Goal: Navigation & Orientation: Find specific page/section

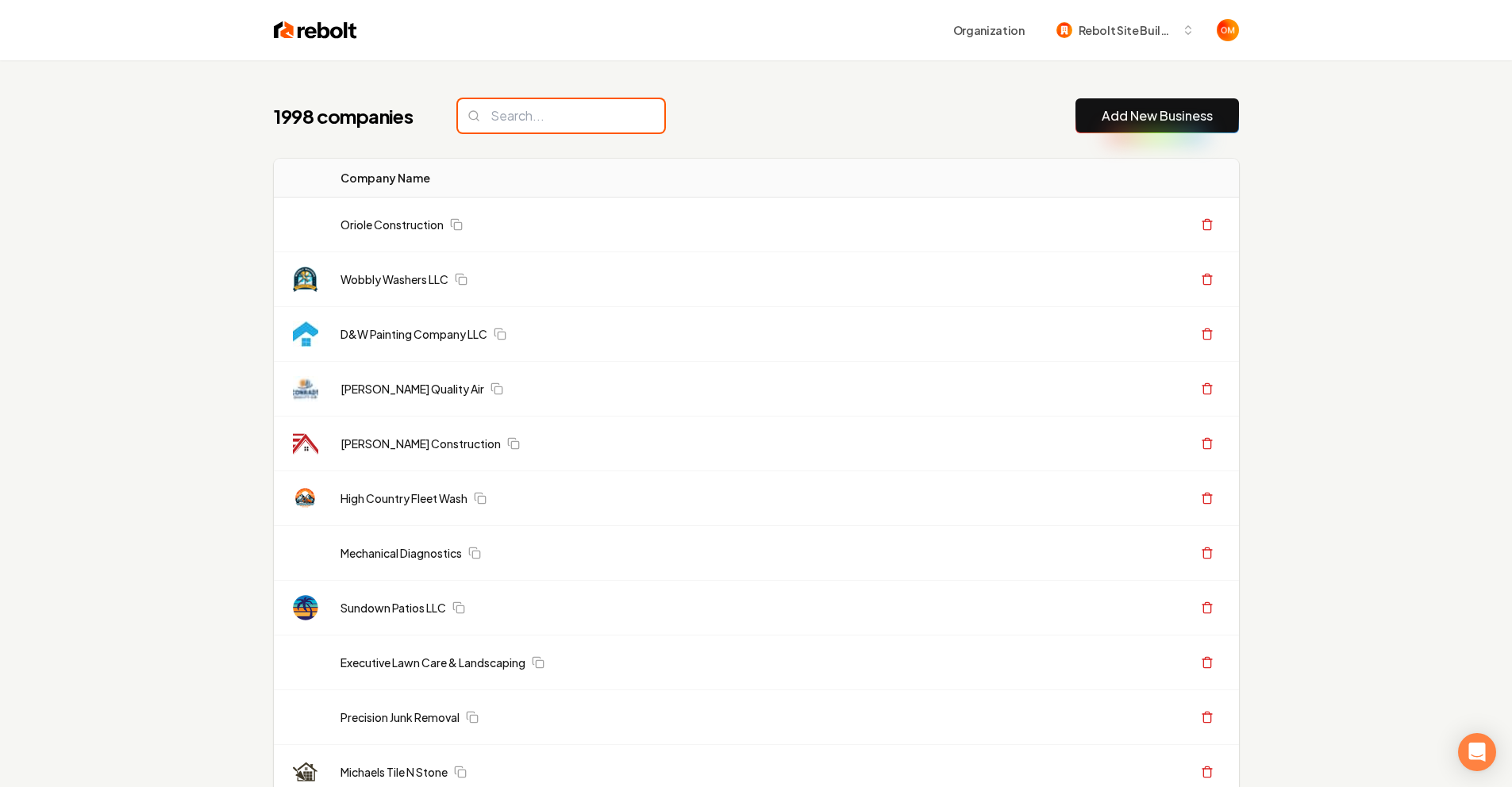
click at [555, 112] on input "search" at bounding box center [561, 116] width 206 height 33
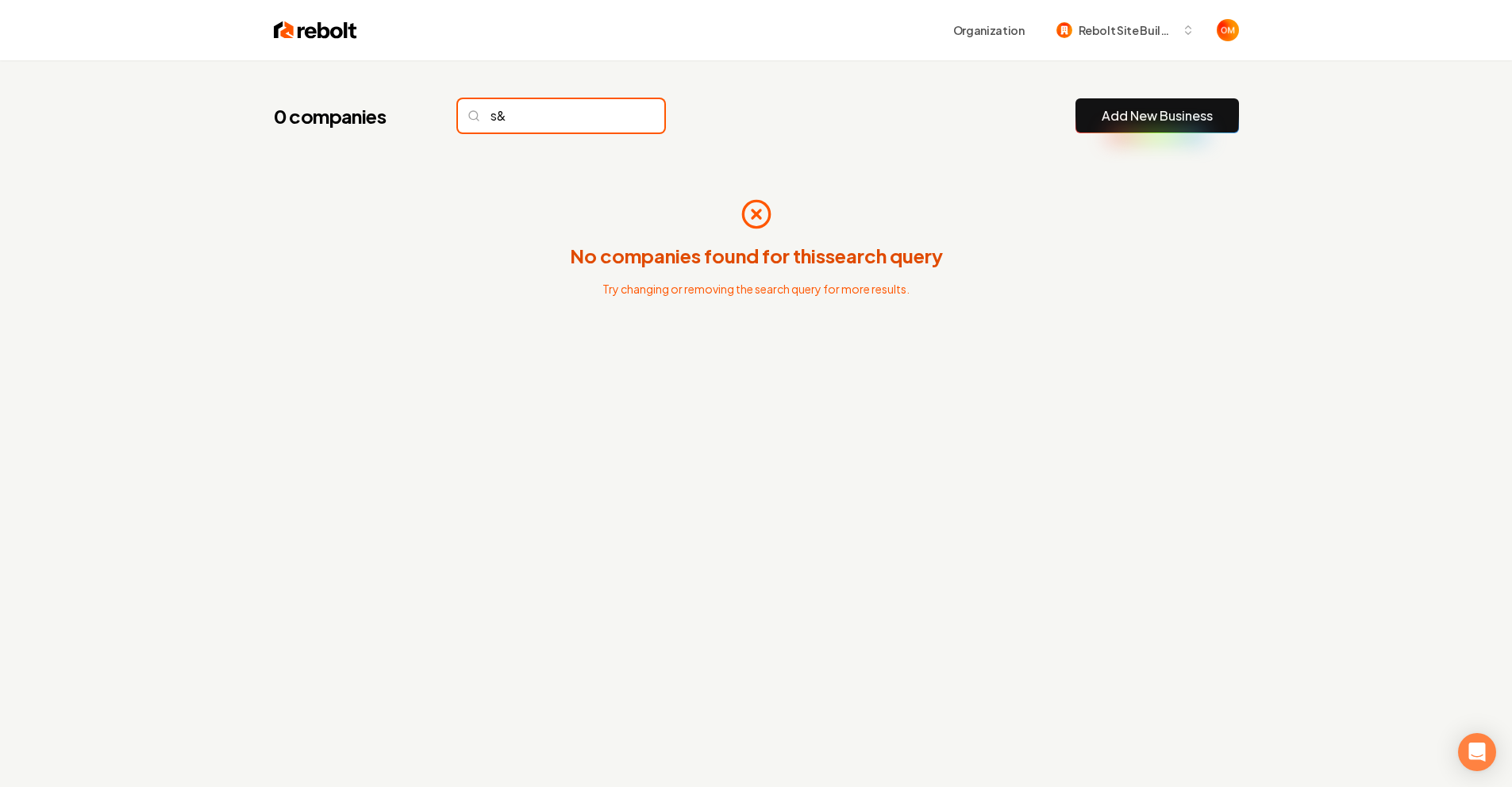
type input "s"
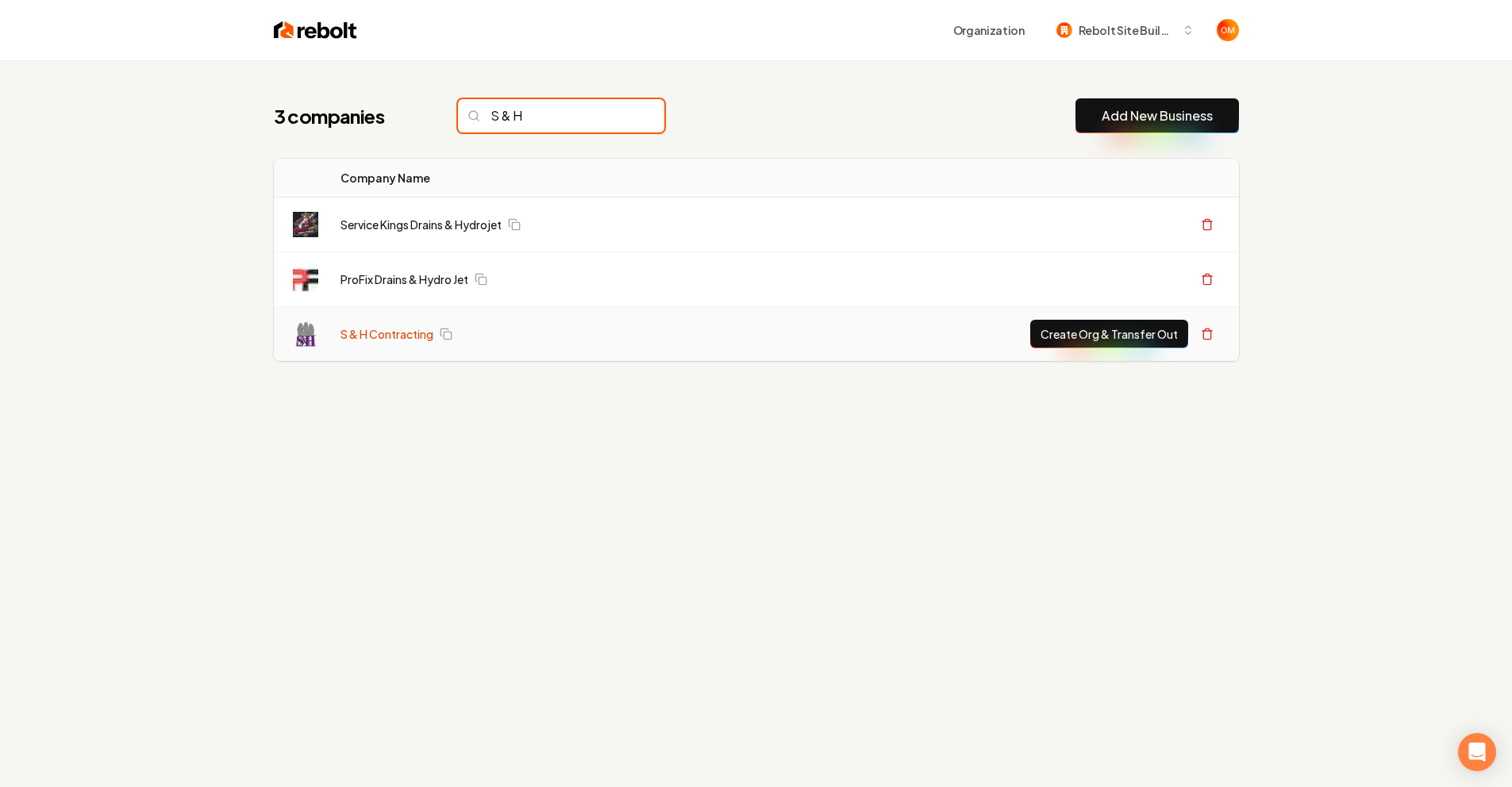
type input "S & H"
click at [358, 333] on link "S & H Contracting" at bounding box center [387, 334] width 93 height 16
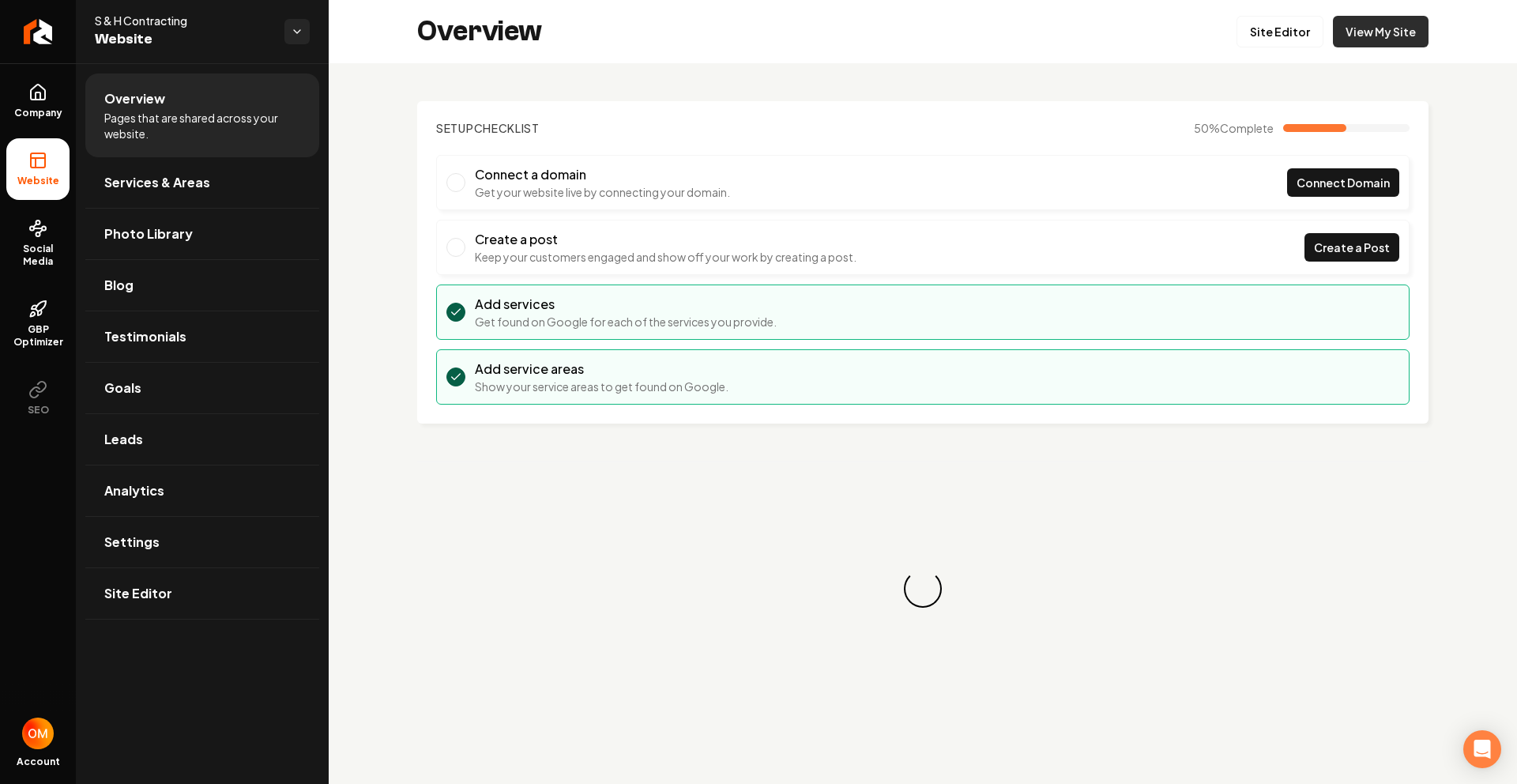
click at [1376, 31] on link "View My Site" at bounding box center [1381, 31] width 96 height 31
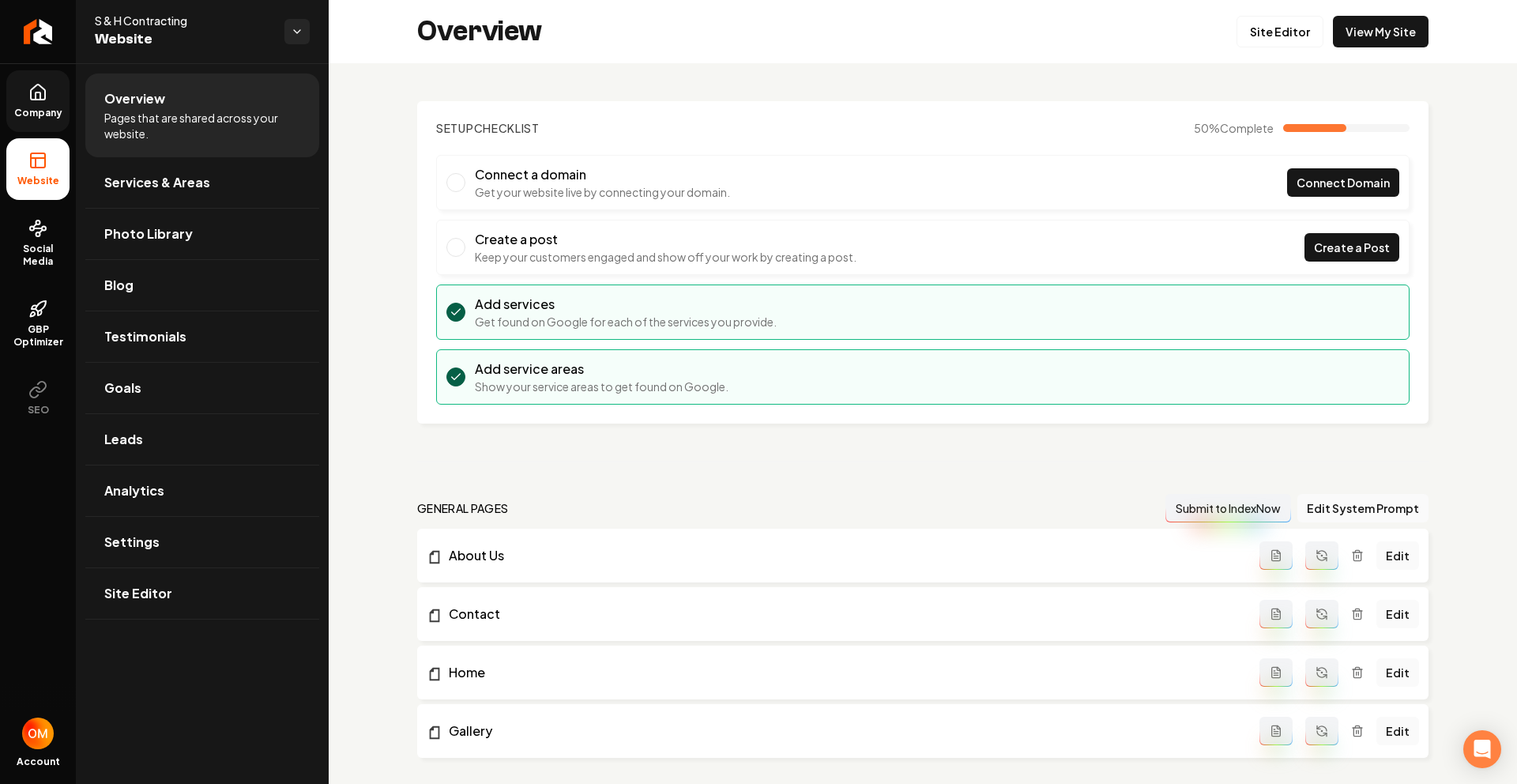
click at [40, 104] on link "Company" at bounding box center [38, 101] width 63 height 62
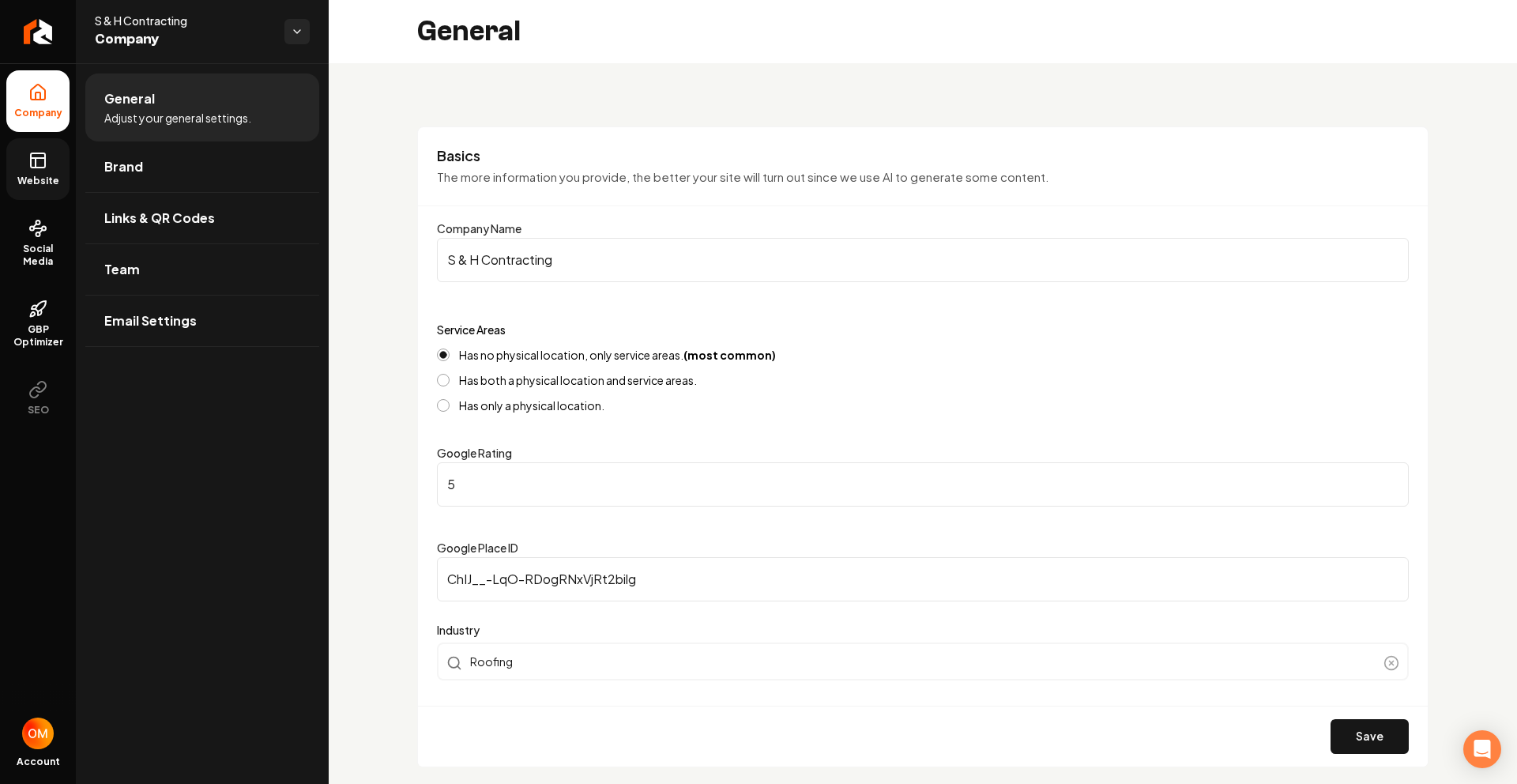
click at [10, 171] on link "Website" at bounding box center [38, 169] width 63 height 62
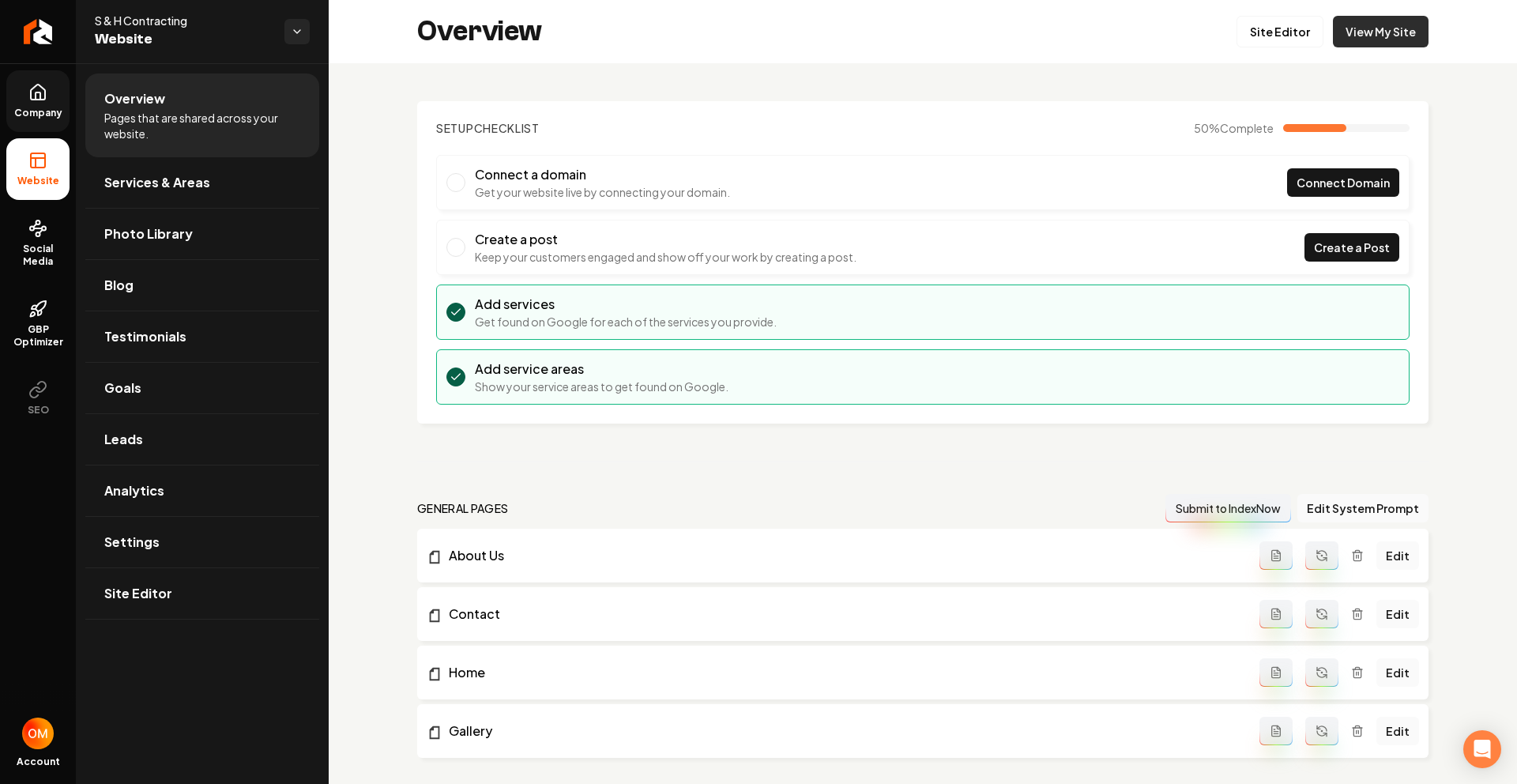
click at [1369, 37] on link "View My Site" at bounding box center [1381, 31] width 96 height 31
click at [29, 27] on icon "Return to dashboard" at bounding box center [38, 31] width 26 height 26
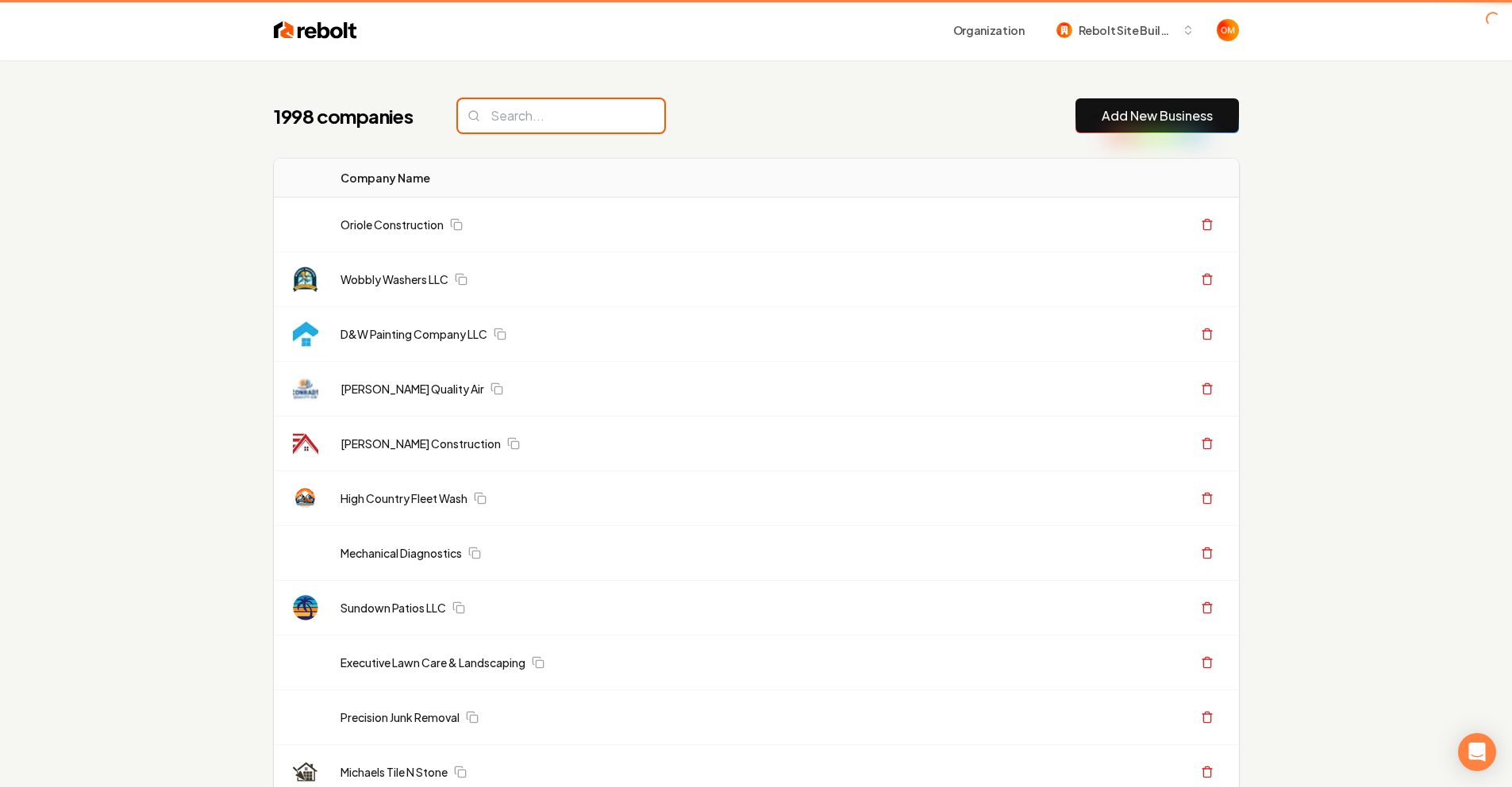
click at [575, 129] on input "search" at bounding box center [561, 116] width 206 height 33
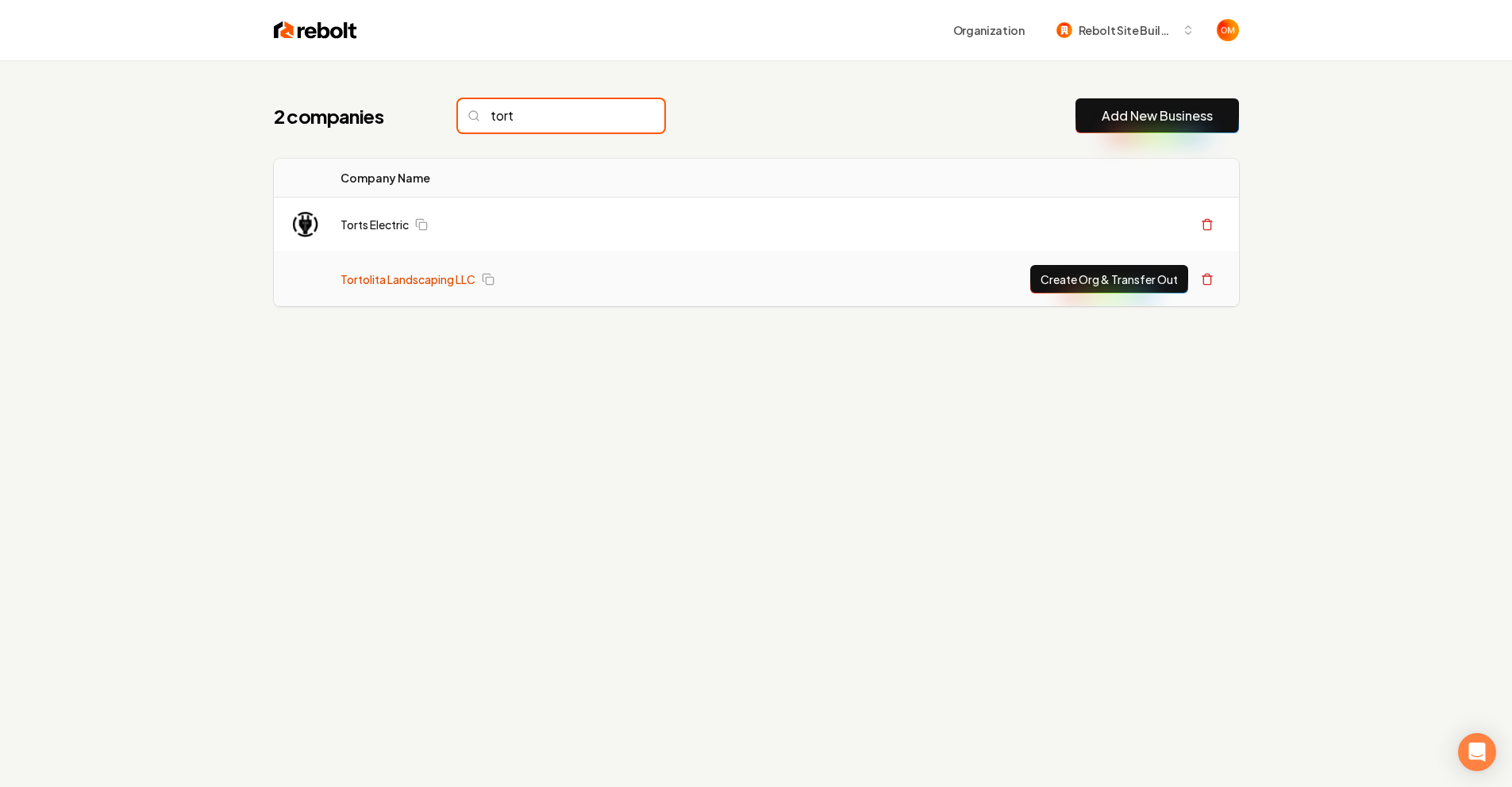
type input "tort"
click at [392, 282] on link "Tortolita Landscaping LLC" at bounding box center [407, 279] width 135 height 16
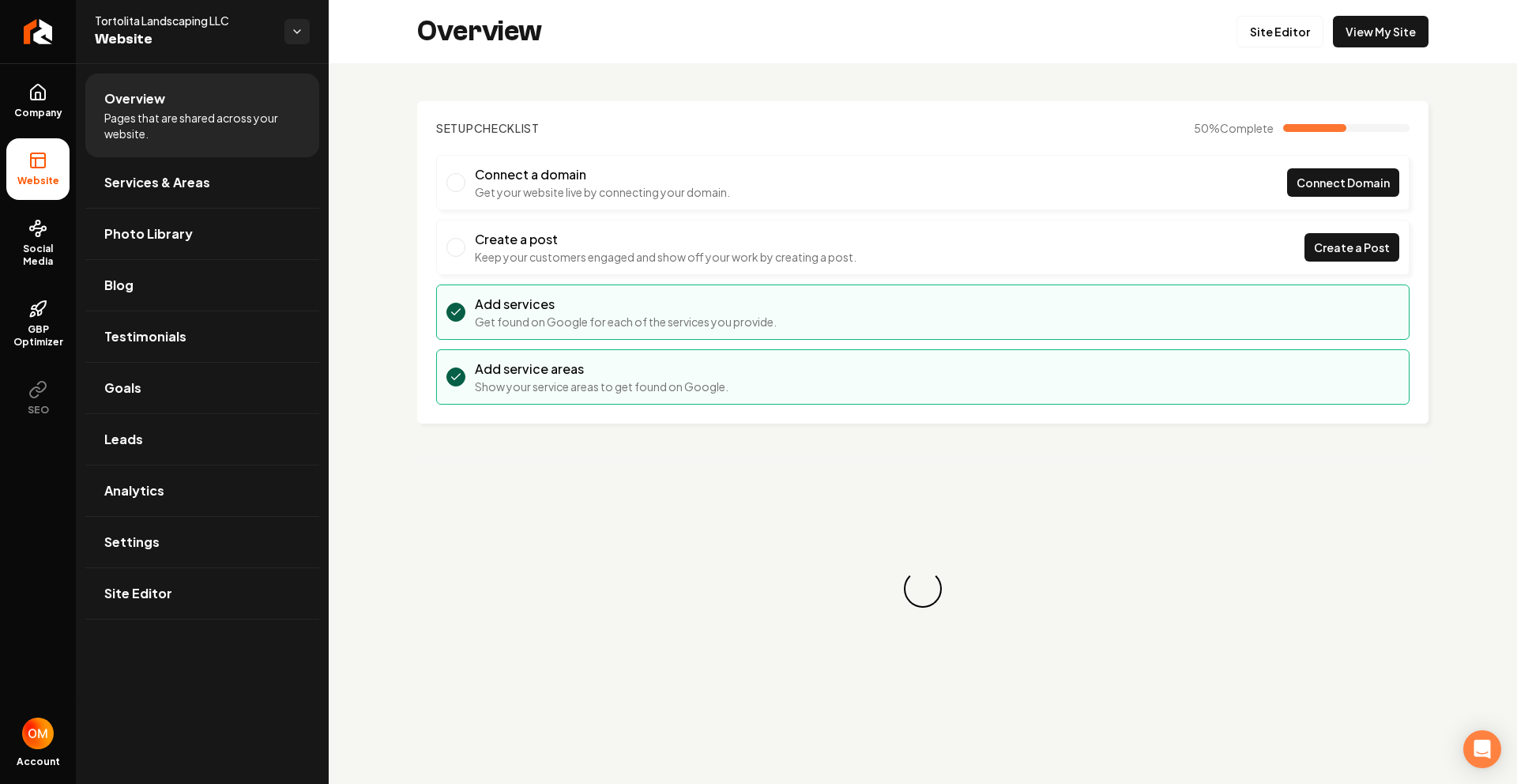
click at [1285, 53] on div "Overview Site Editor View My Site" at bounding box center [923, 31] width 1189 height 63
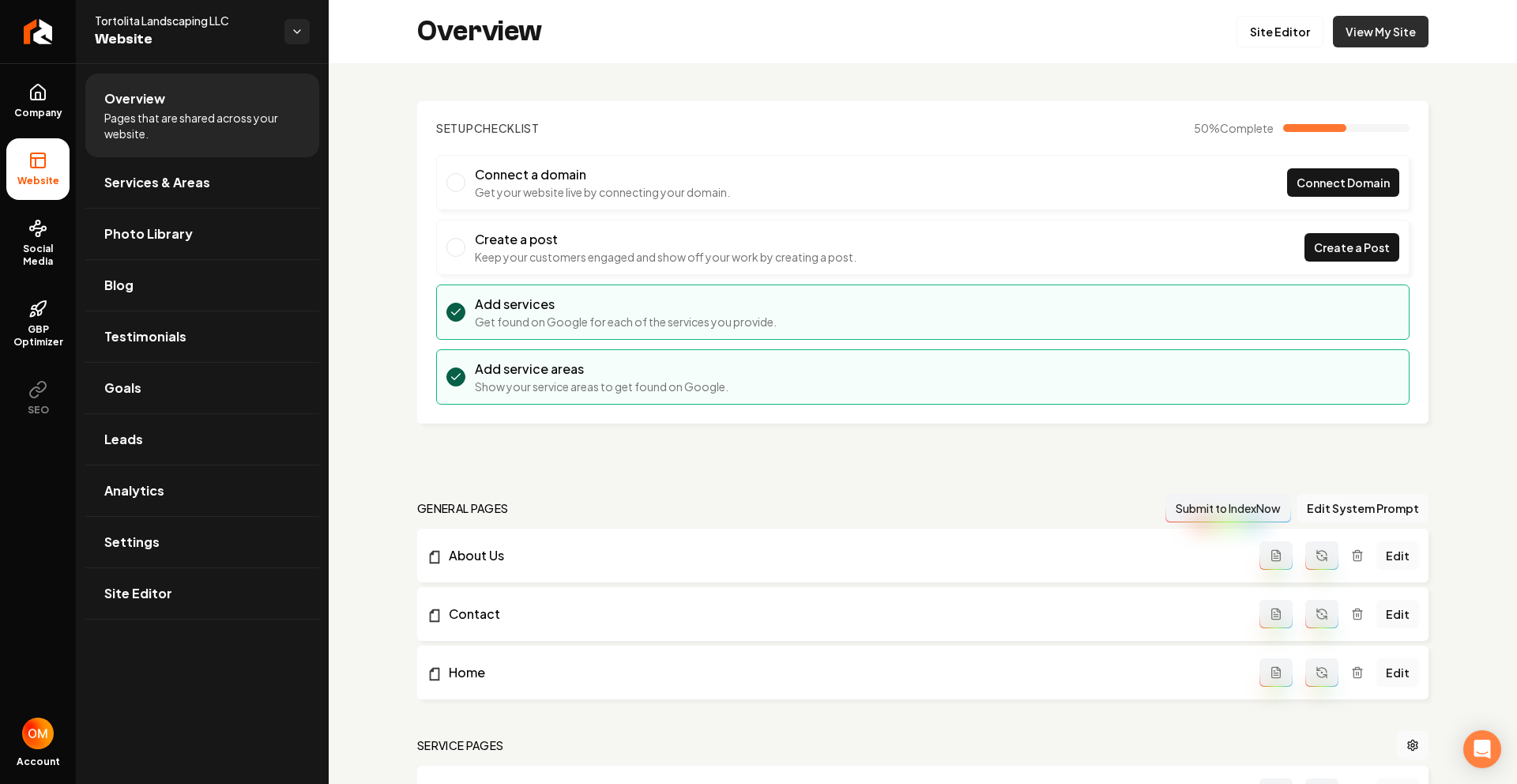
click at [1374, 36] on link "View My Site" at bounding box center [1381, 31] width 96 height 31
